Goal: Information Seeking & Learning: Learn about a topic

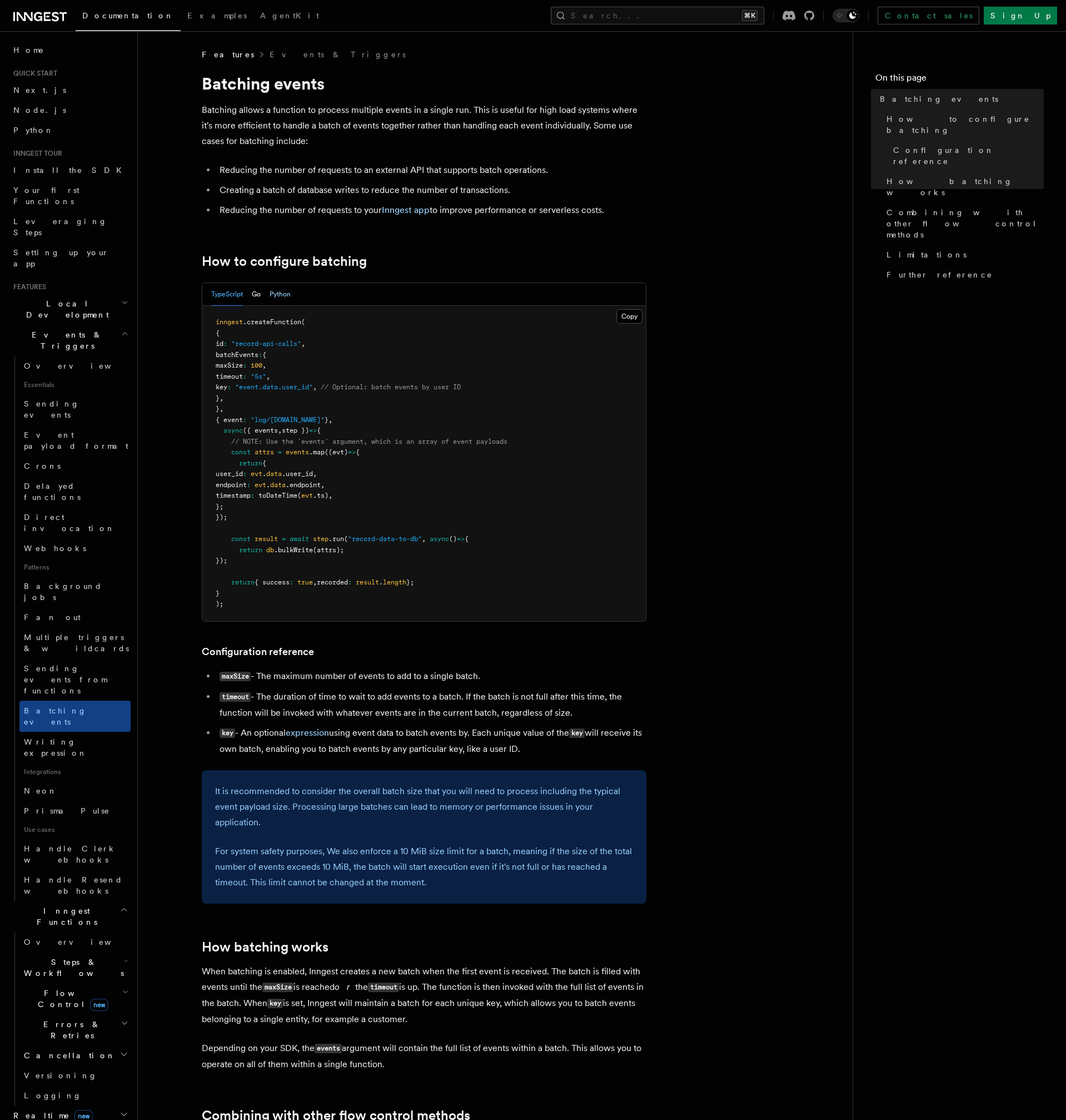
click at [281, 292] on button "Python" at bounding box center [280, 294] width 21 height 23
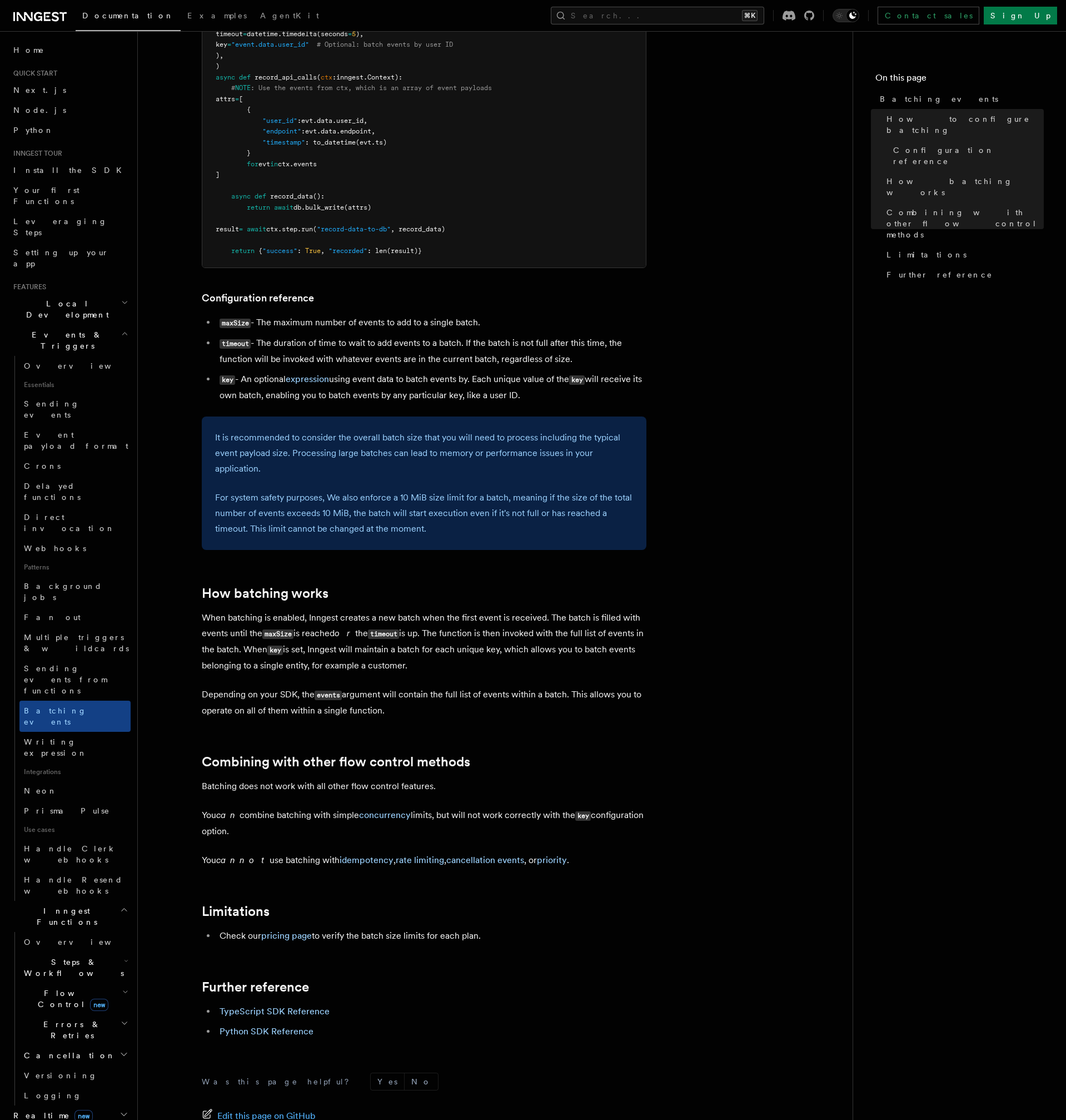
scroll to position [481, 0]
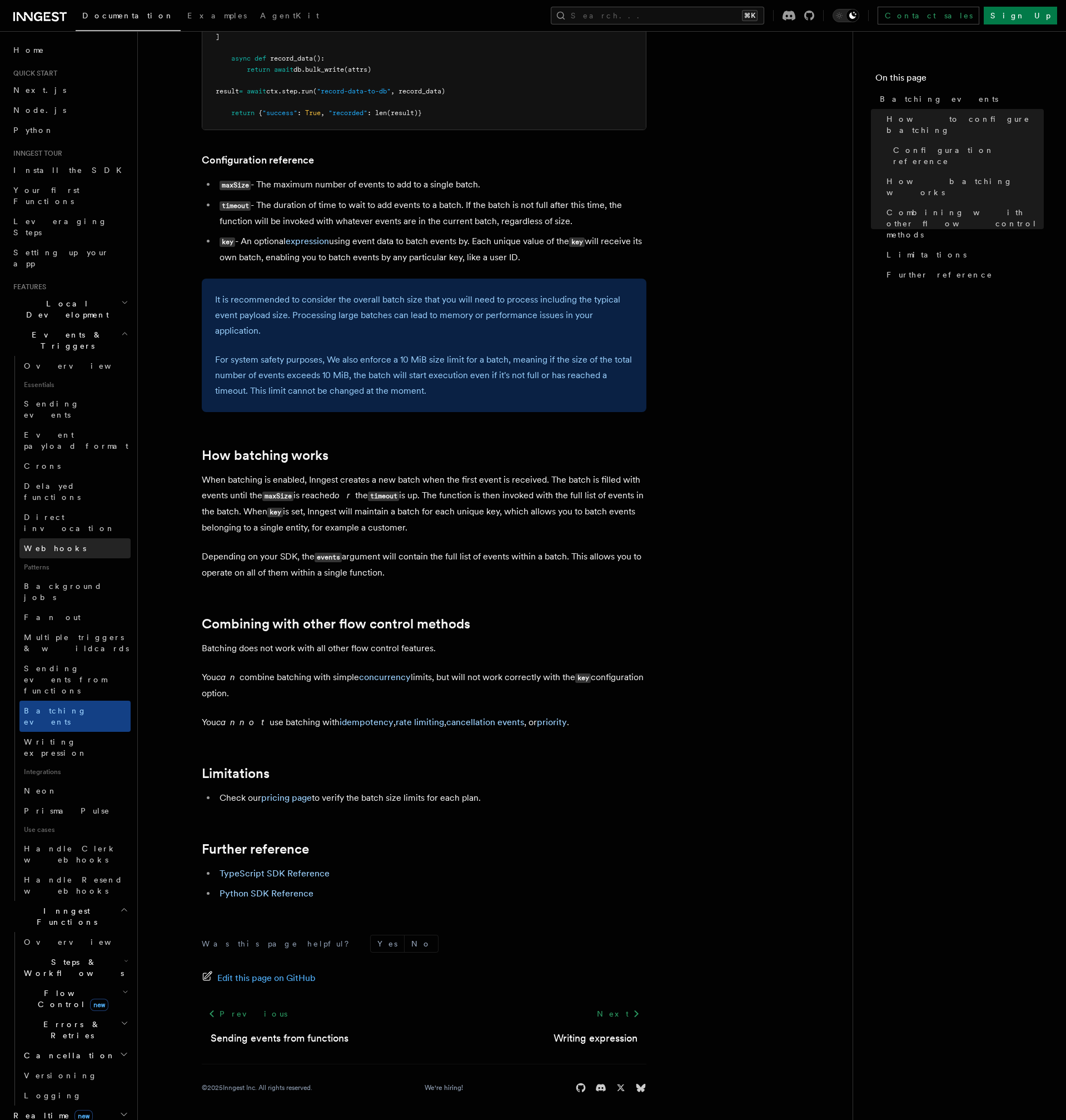
click at [42, 544] on span "Webhooks" at bounding box center [55, 548] width 62 height 9
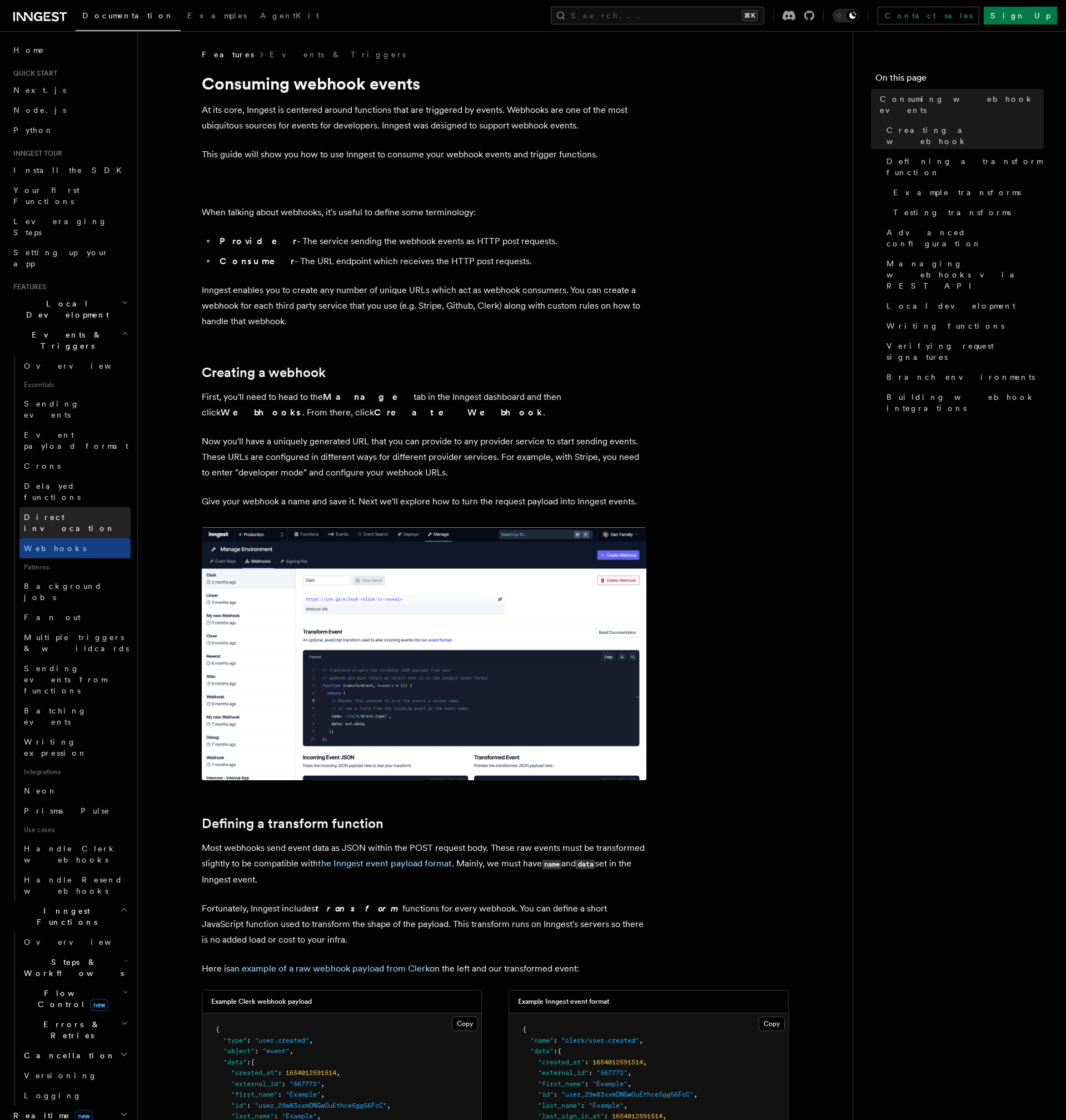
click at [63, 513] on span "Direct invocation" at bounding box center [69, 522] width 91 height 20
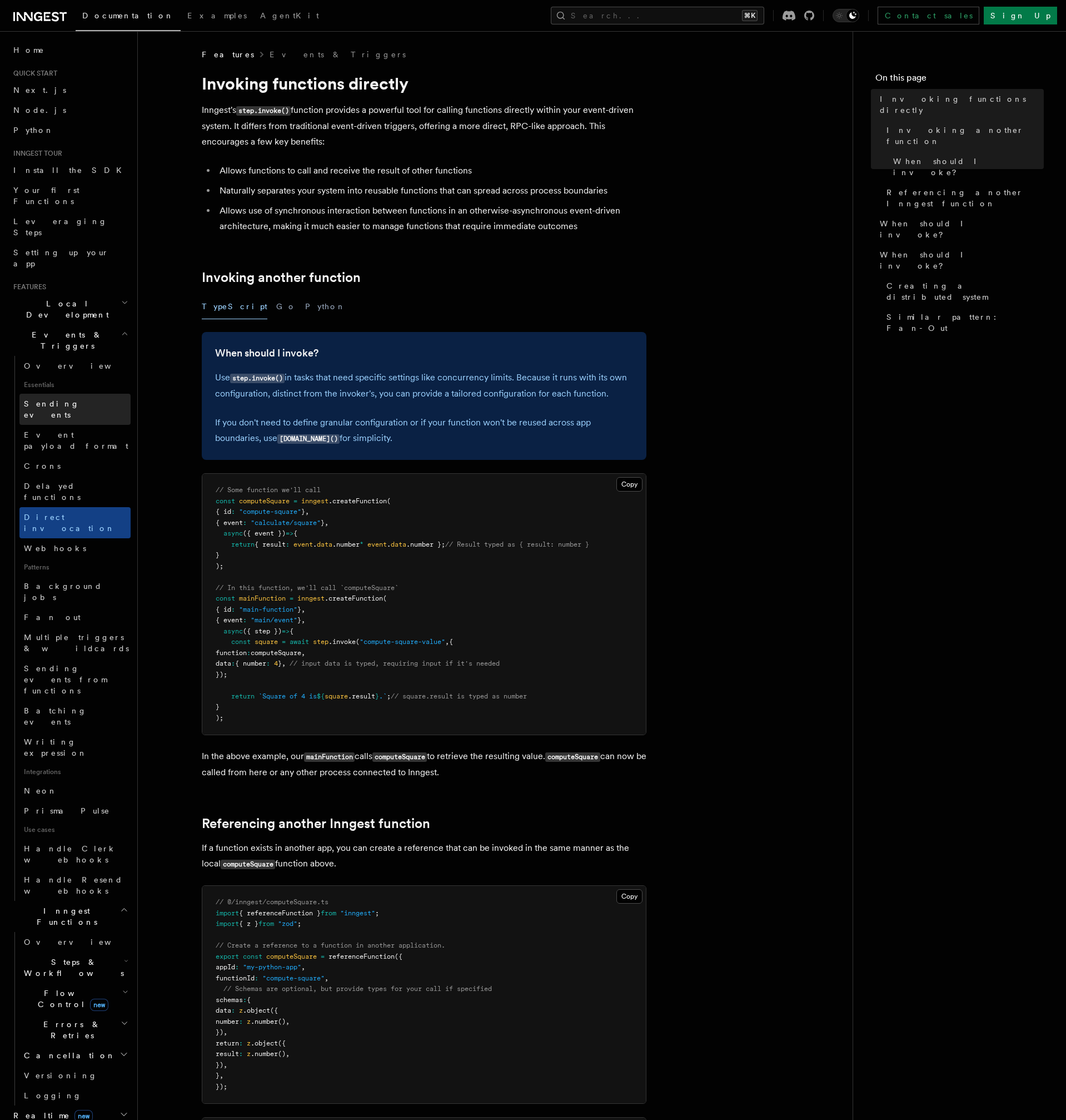
click at [52, 399] on span "Sending events" at bounding box center [52, 409] width 56 height 20
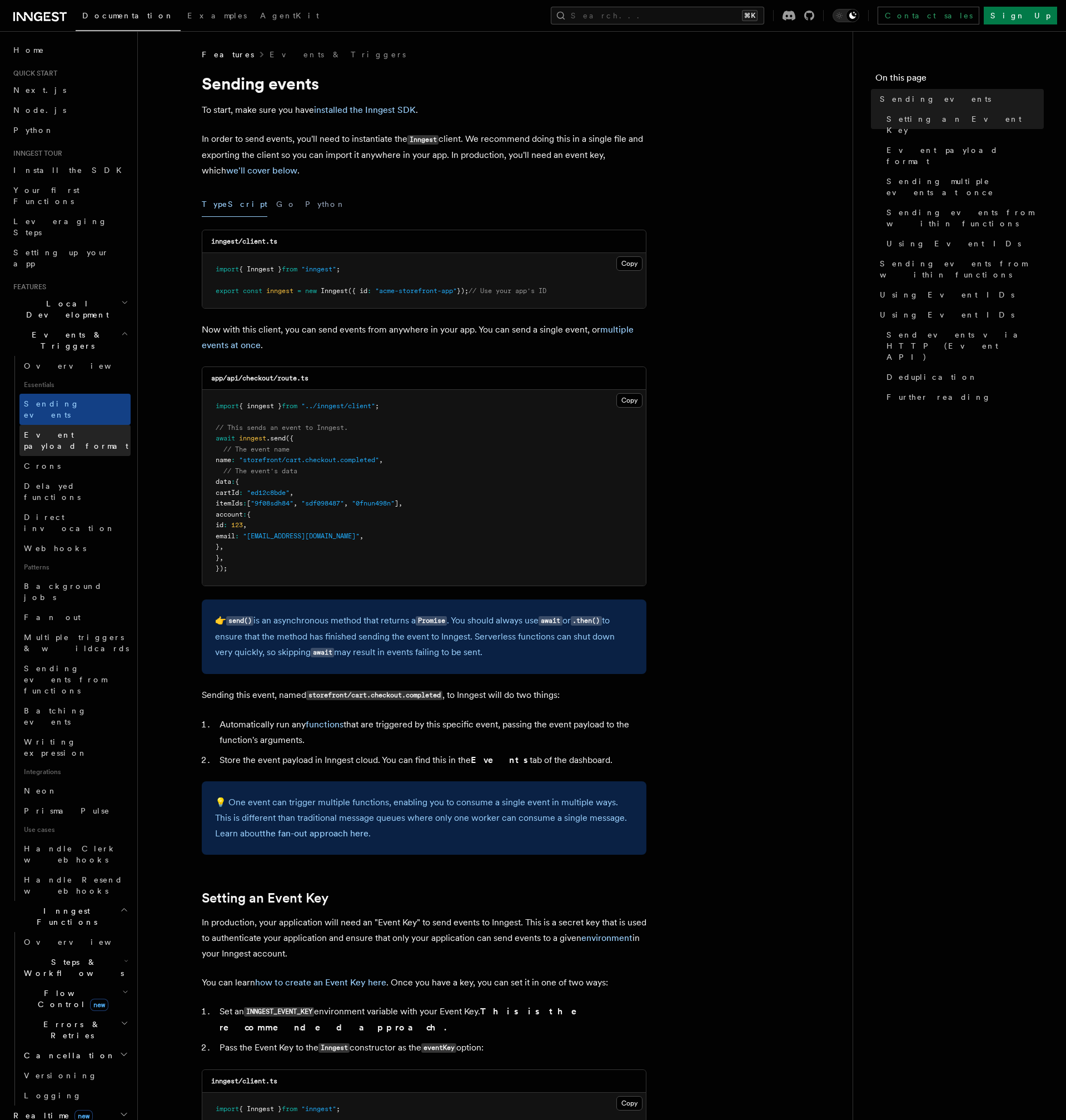
click at [67, 431] on span "Event payload format" at bounding box center [76, 440] width 105 height 20
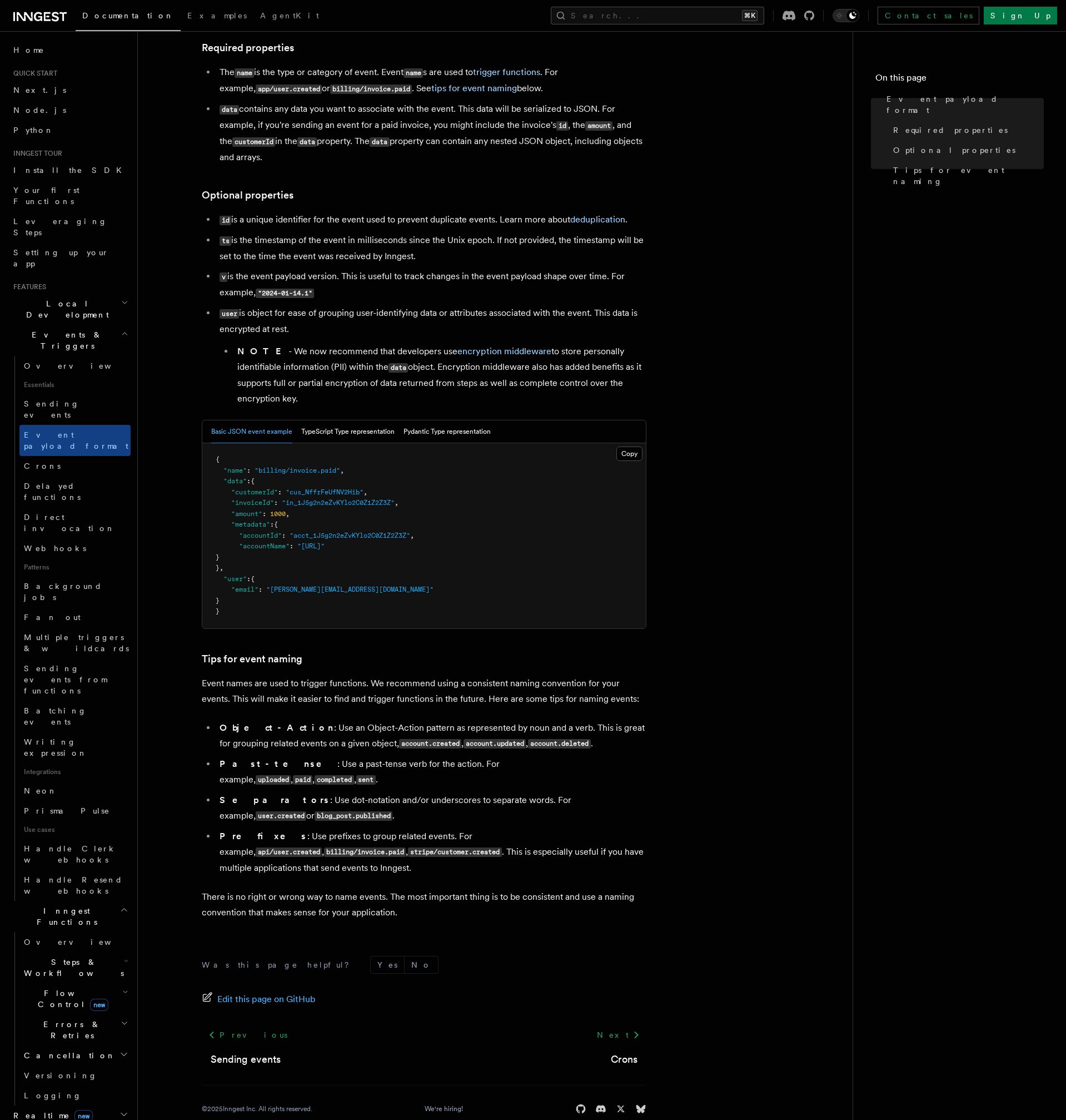
scroll to position [125, 0]
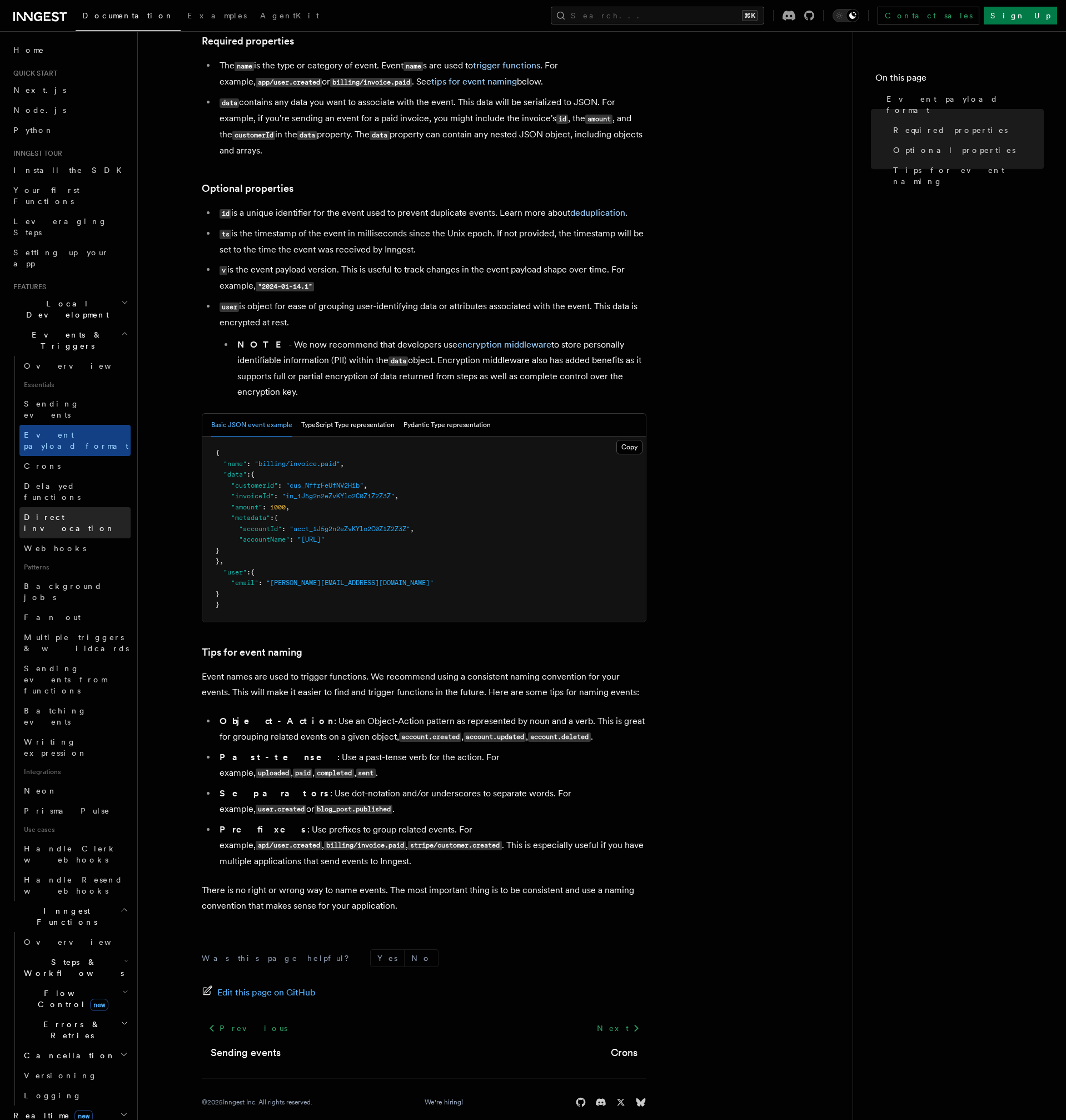
click at [65, 513] on span "Direct invocation" at bounding box center [69, 522] width 91 height 20
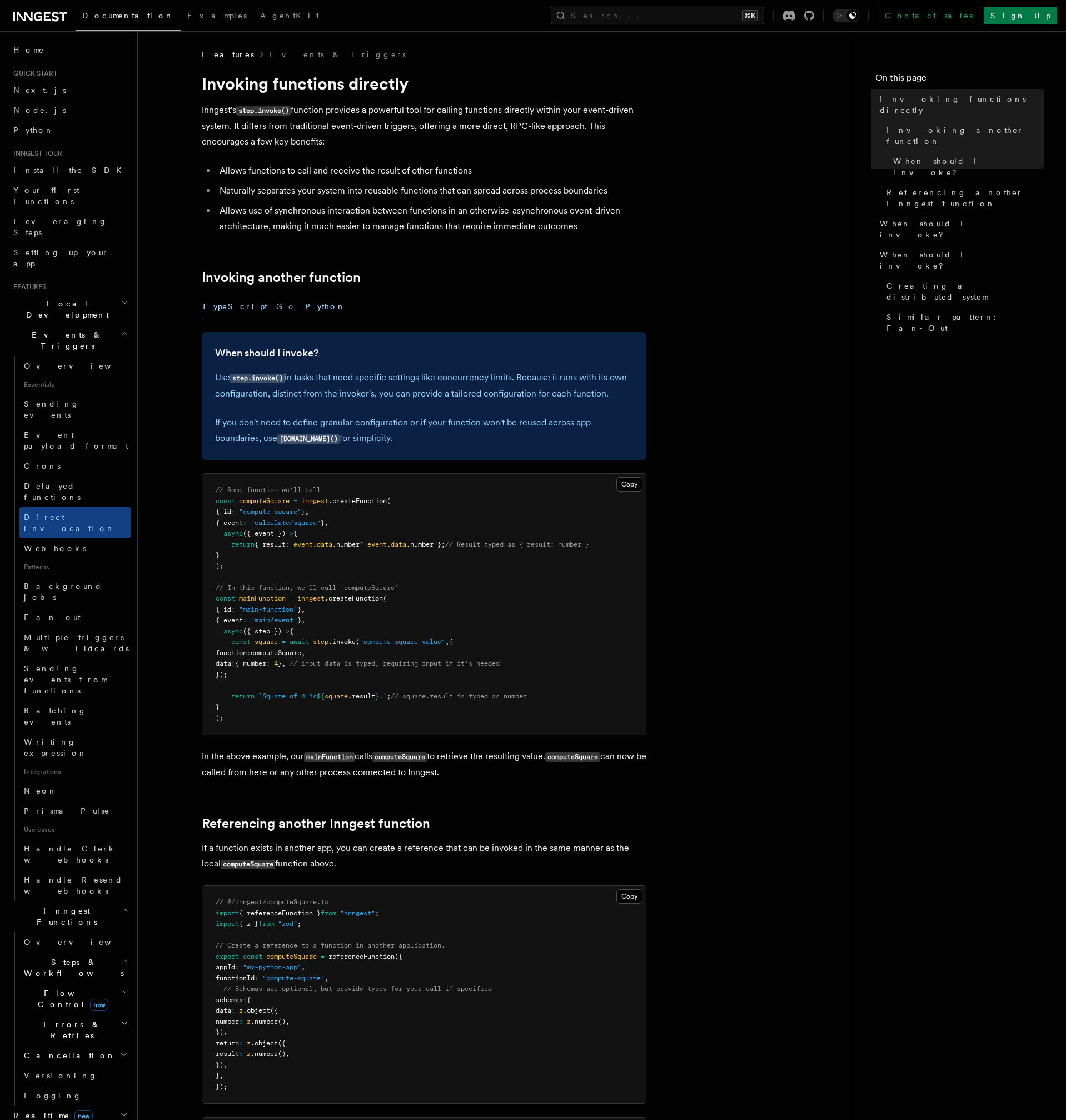
click at [305, 306] on button "Python" at bounding box center [325, 306] width 41 height 25
